Goal: Transaction & Acquisition: Download file/media

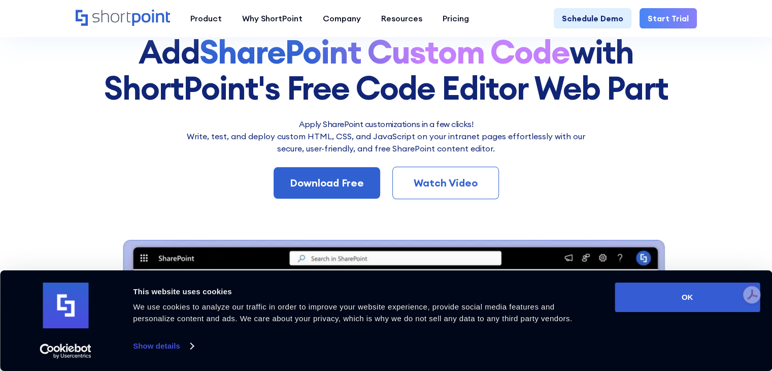
scroll to position [102, 0]
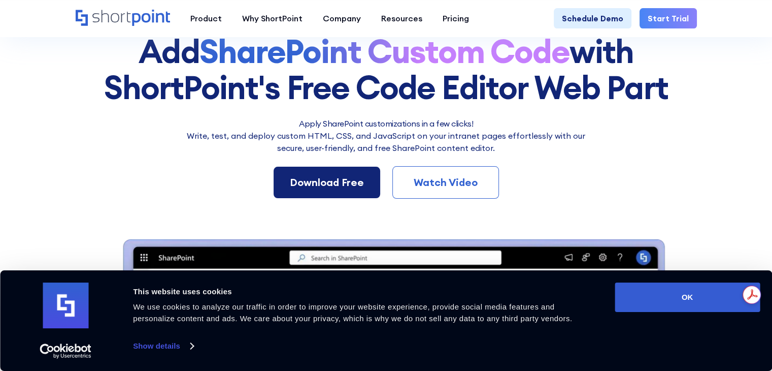
click at [341, 185] on div "Download Free" at bounding box center [327, 182] width 74 height 15
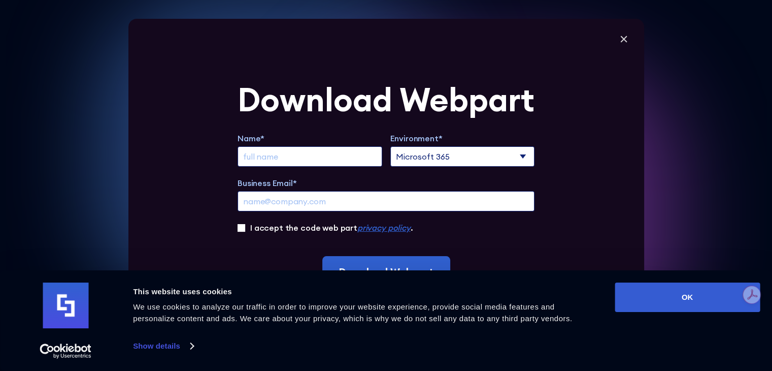
scroll to position [305, 0]
click at [626, 40] on icon at bounding box center [623, 39] width 7 height 7
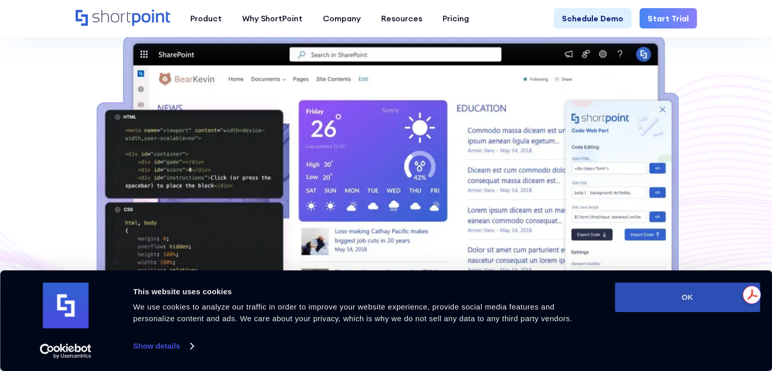
click at [711, 303] on button "OK" at bounding box center [687, 296] width 145 height 29
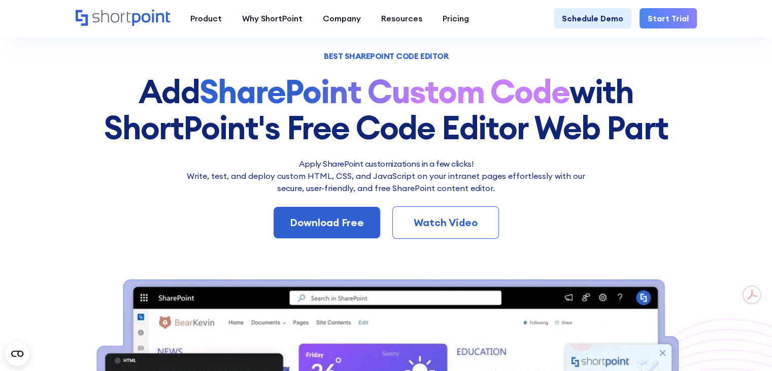
scroll to position [51, 0]
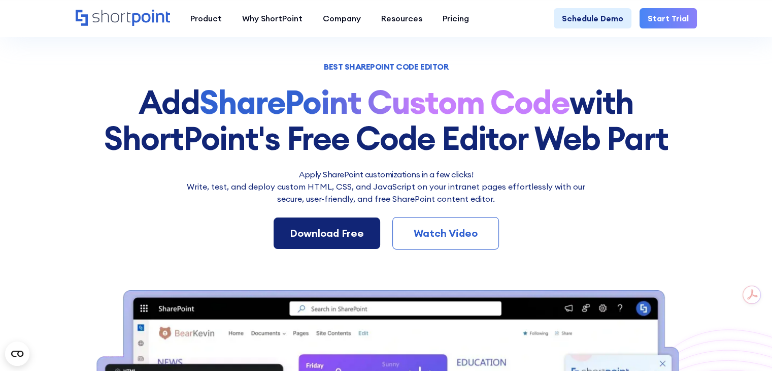
click at [327, 236] on div "Download Free" at bounding box center [327, 232] width 74 height 15
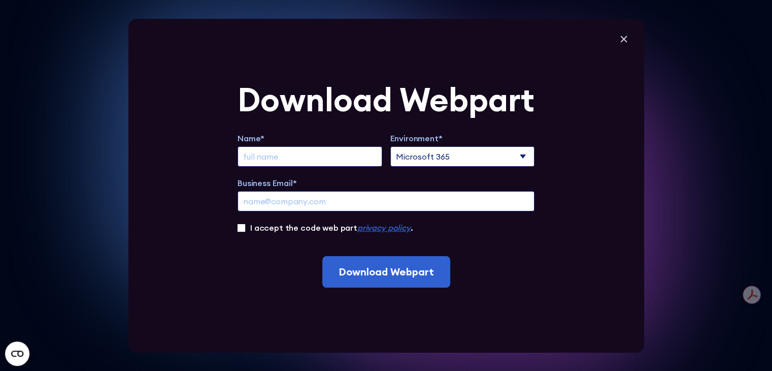
click at [369, 228] on em "privacy policy" at bounding box center [383, 227] width 53 height 10
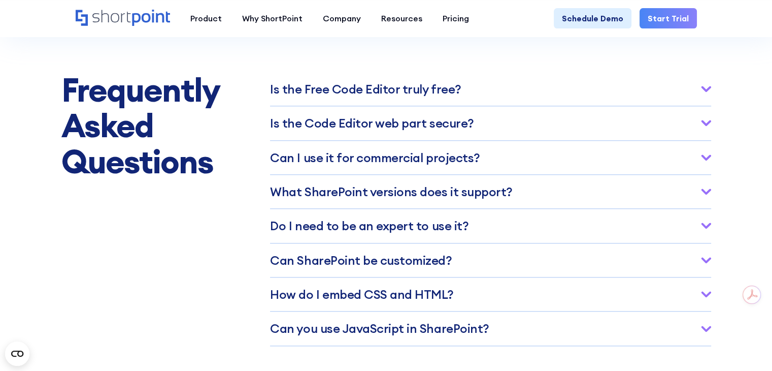
scroll to position [4832, 0]
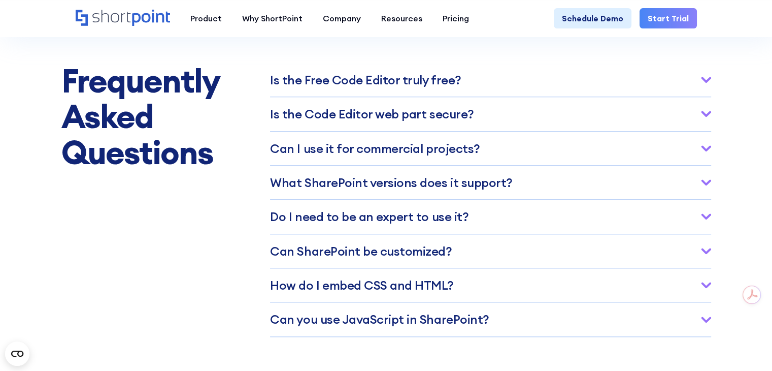
click at [366, 86] on h3 "Is the Free Co﻿de Editor truly free?" at bounding box center [365, 79] width 191 height 13
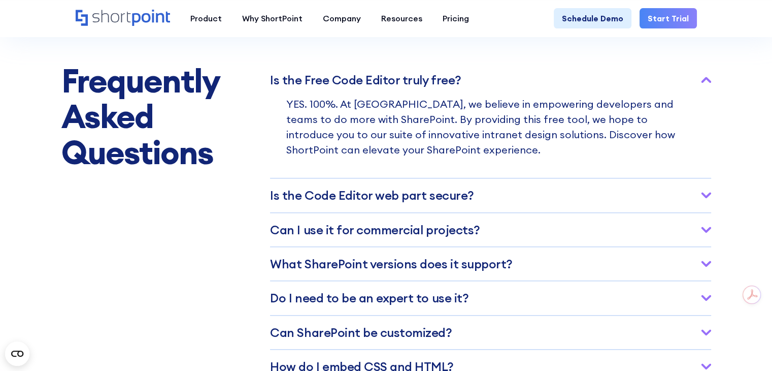
click at [392, 236] on h3 "Ca﻿n I use it for commercial projects?" at bounding box center [375, 229] width 210 height 13
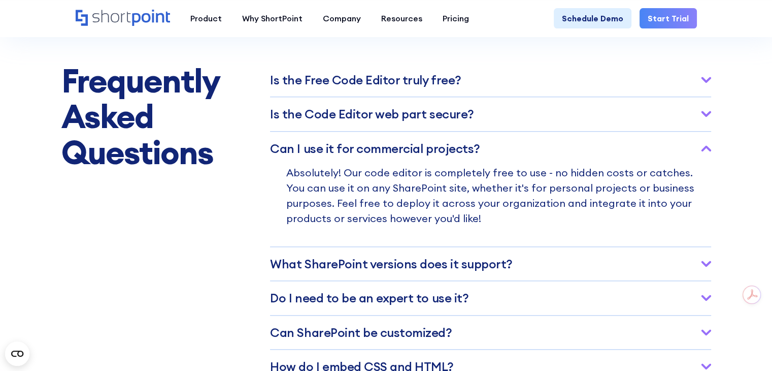
click at [443, 270] on h3 "What SharePoint versions does it support?" at bounding box center [391, 263] width 242 height 13
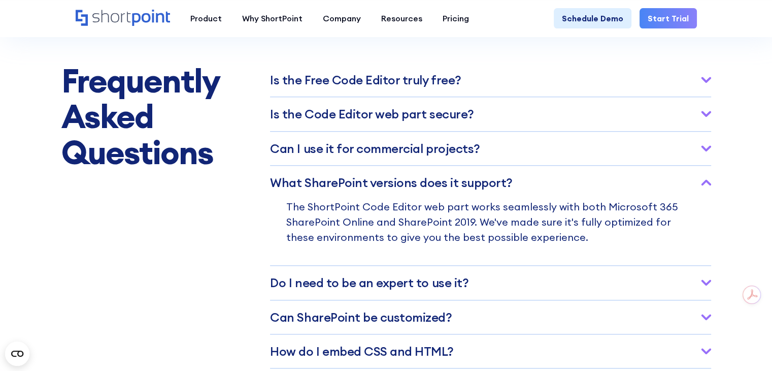
click at [420, 289] on h3 "Do I need﻿ to be an expert to use it?" at bounding box center [369, 282] width 199 height 13
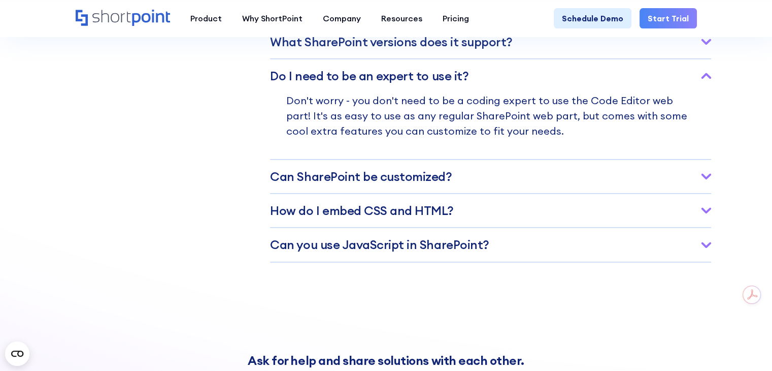
scroll to position [4984, 0]
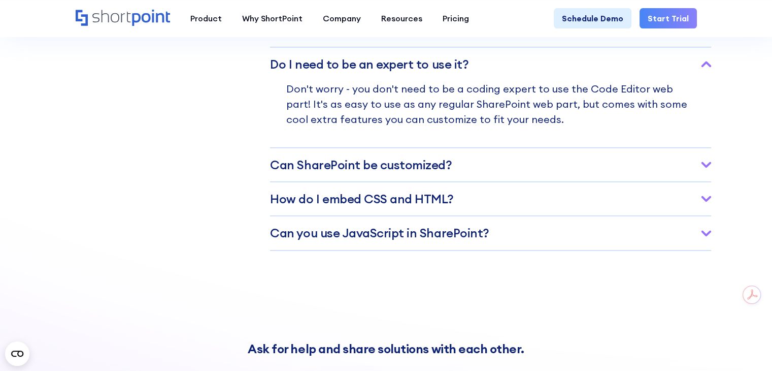
click at [389, 205] on h3 "How do I embed CSS and HTML?" at bounding box center [362, 198] width 184 height 13
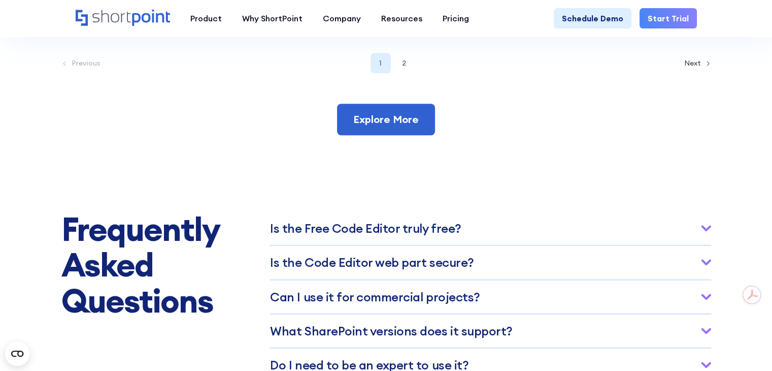
scroll to position [4679, 0]
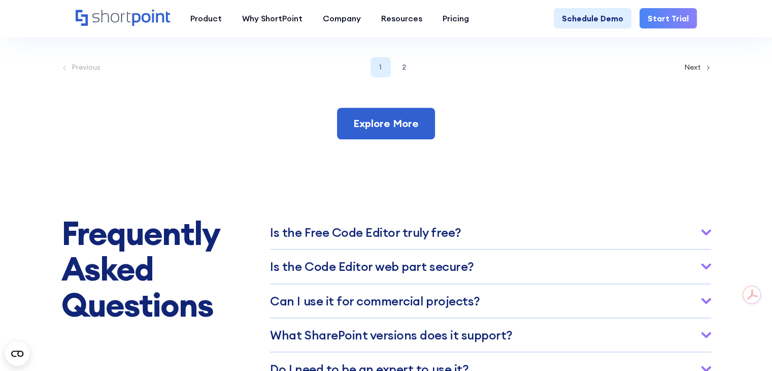
click at [404, 239] on h3 "Is the Free Co﻿de Editor truly free?" at bounding box center [365, 231] width 191 height 13
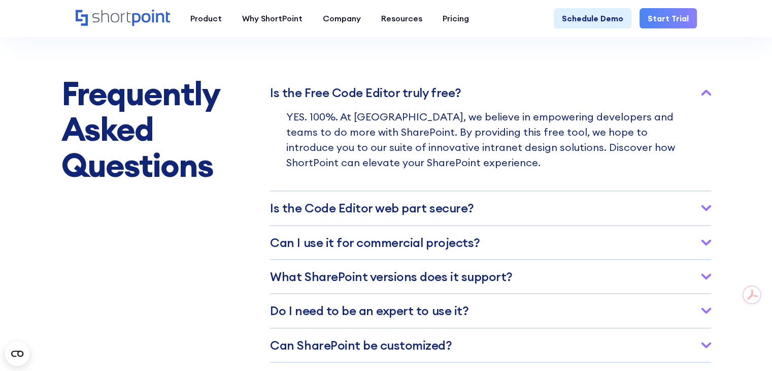
scroll to position [4832, 0]
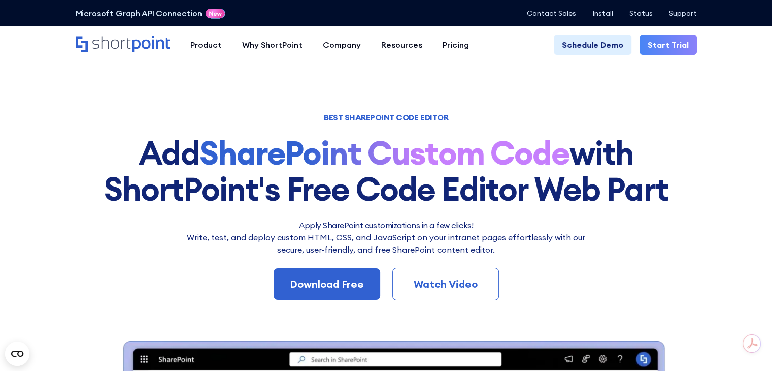
scroll to position [51, 0]
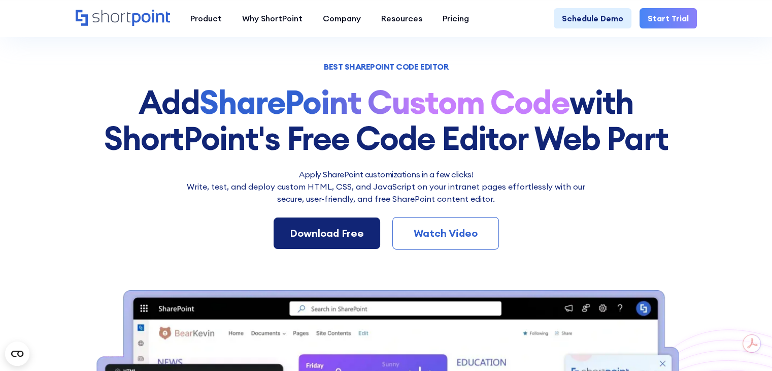
click at [312, 243] on link "Download Free" at bounding box center [327, 232] width 107 height 31
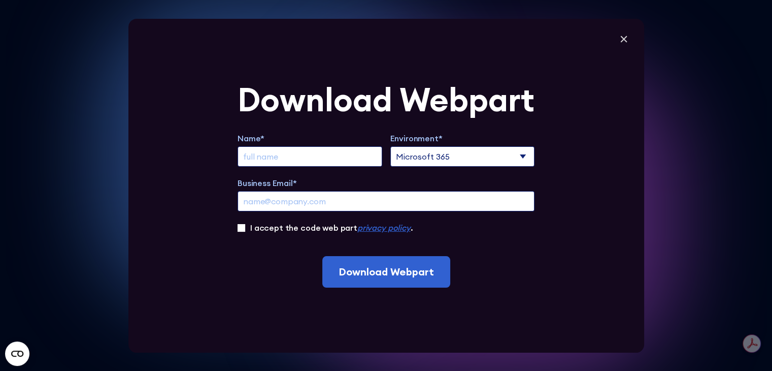
click at [282, 157] on input "Extend Trial" at bounding box center [310, 156] width 145 height 20
type input "Mr Stephen Catchpool"
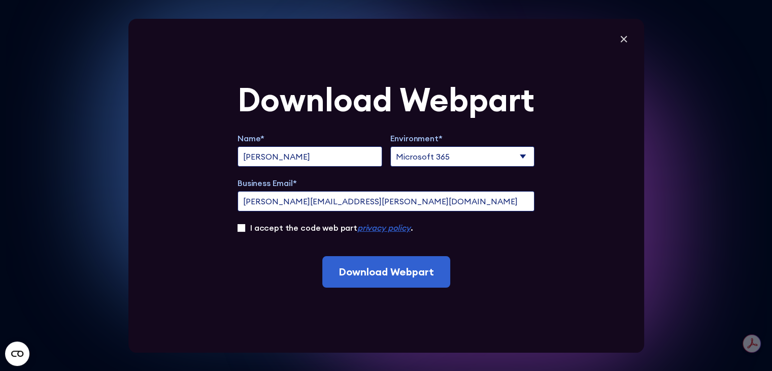
click at [278, 204] on input "steve@catchpool.co.uk" at bounding box center [386, 201] width 297 height 20
drag, startPoint x: 288, startPoint y: 200, endPoint x: 232, endPoint y: 198, distance: 56.9
click at [232, 198] on div "Download Webpart Name* Mr Stephen Catchpool Environment* Microsoft 365 SharePoi…" at bounding box center [386, 186] width 516 height 334
type input "steve.catchpool@t2digital.co.uk"
click at [245, 228] on input "I accept the code web part privacy policy ." at bounding box center [242, 228] width 8 height 8
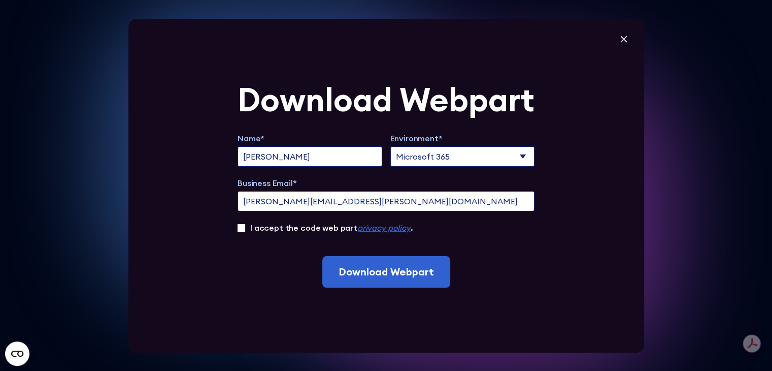
checkbox input "true"
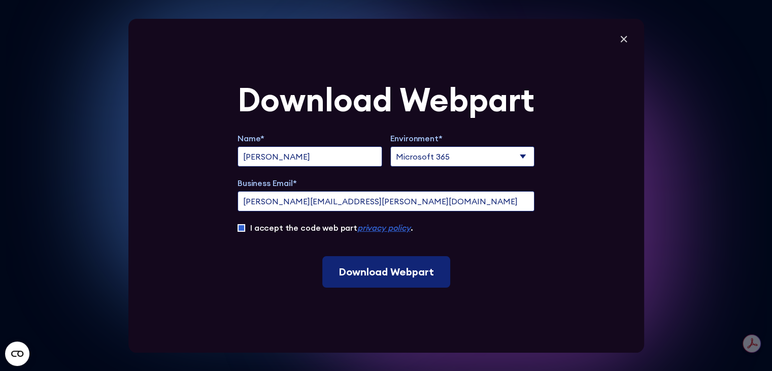
click at [398, 275] on input "Download Webpart" at bounding box center [386, 271] width 128 height 31
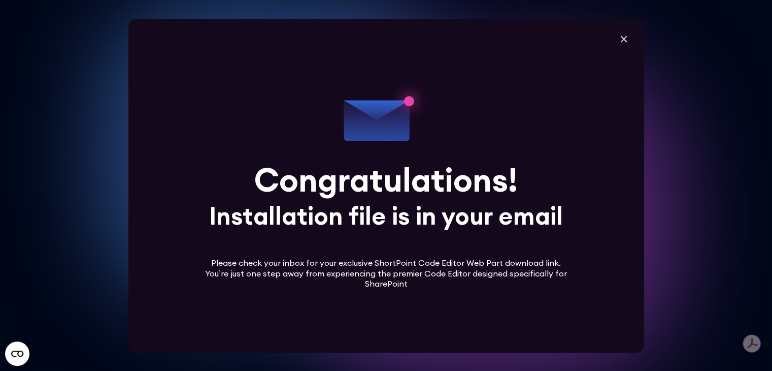
scroll to position [406, 0]
click at [625, 37] on icon at bounding box center [623, 39] width 7 height 7
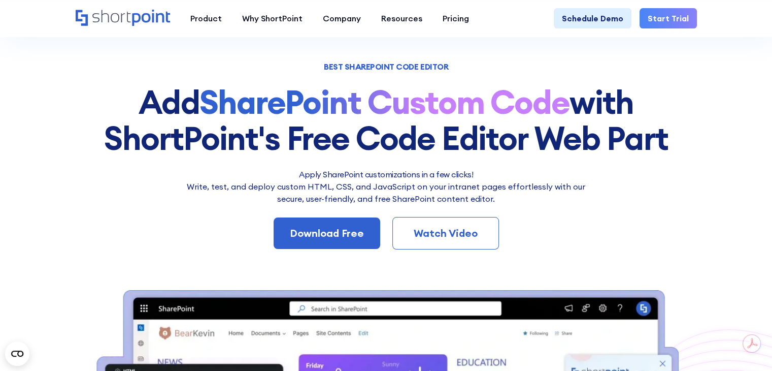
scroll to position [0, 0]
